Goal: Task Accomplishment & Management: Manage account settings

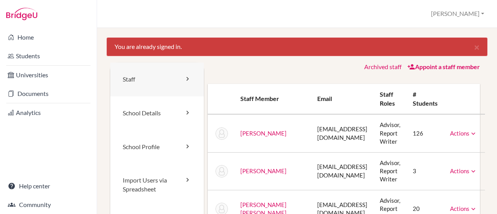
click at [130, 77] on link "Staff" at bounding box center [157, 80] width 94 height 34
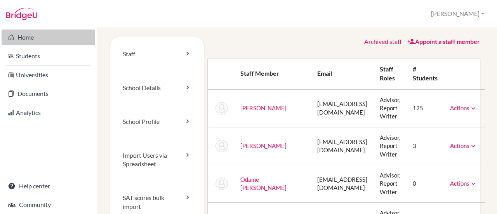
click at [16, 40] on link "Home" at bounding box center [49, 38] width 94 height 16
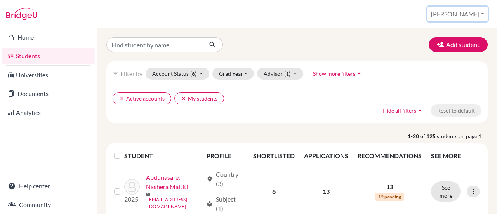
click at [484, 12] on button "[PERSON_NAME]" at bounding box center [458, 14] width 60 height 15
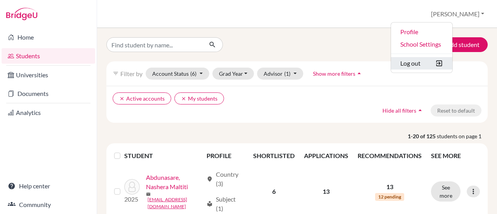
click at [450, 62] on button "Log out" at bounding box center [421, 63] width 61 height 12
